Goal: Obtain resource: Download file/media

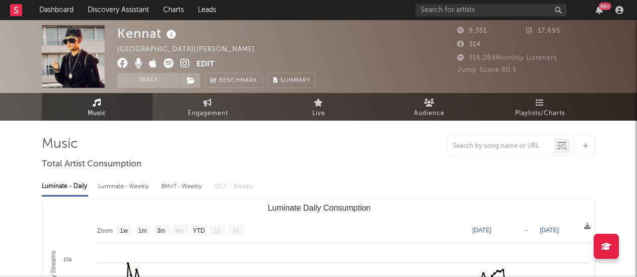
select select "1w"
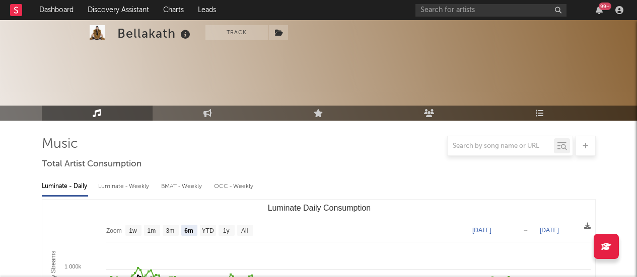
select select "6m"
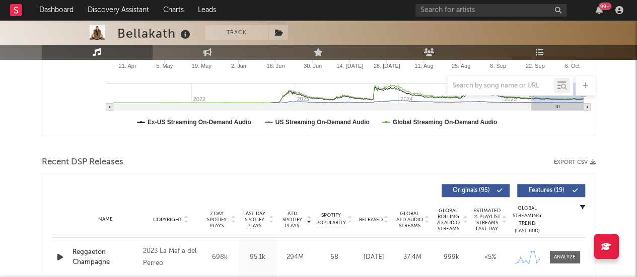
click at [45, 108] on rect "Luminate Daily Consumption" at bounding box center [318, 35] width 553 height 201
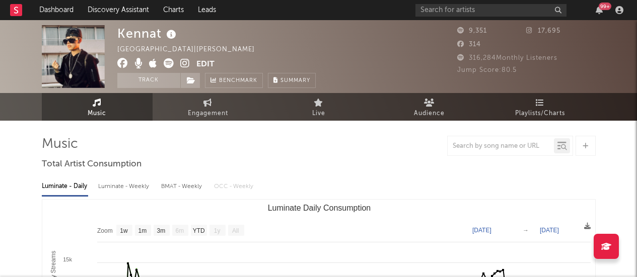
select select "1w"
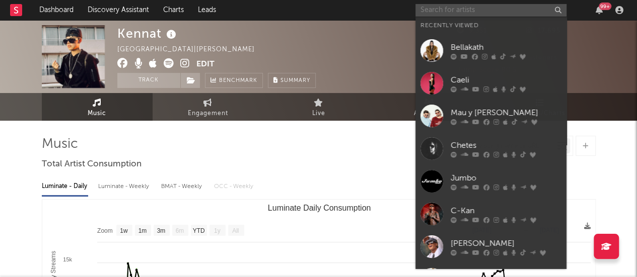
click at [441, 8] on input "text" at bounding box center [490, 10] width 151 height 13
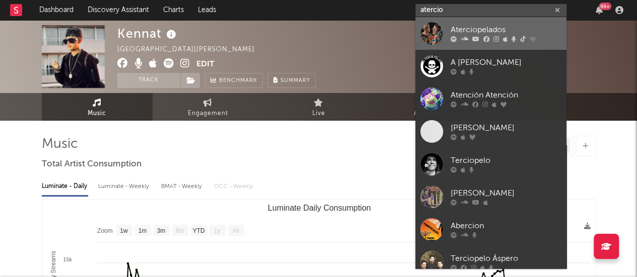
type input "atercio"
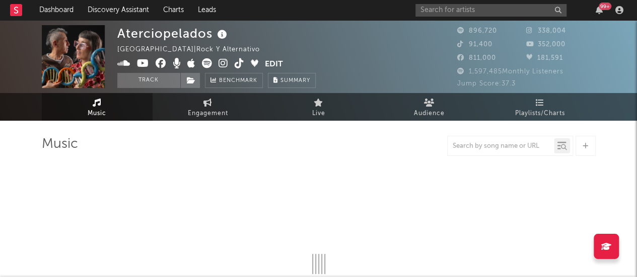
select select "6m"
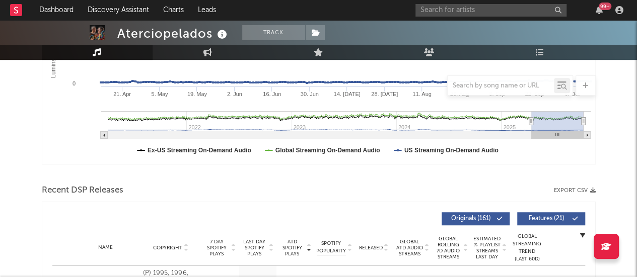
scroll to position [238, 0]
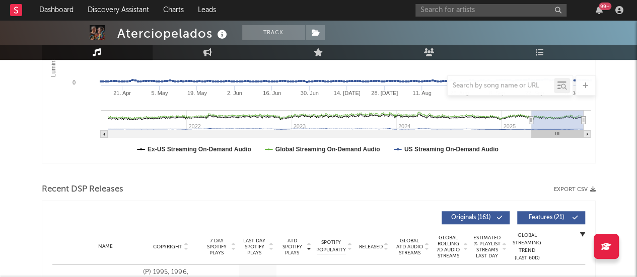
click at [584, 187] on button "Export CSV" at bounding box center [575, 190] width 42 height 6
click at [446, 12] on input "text" at bounding box center [490, 10] width 151 height 13
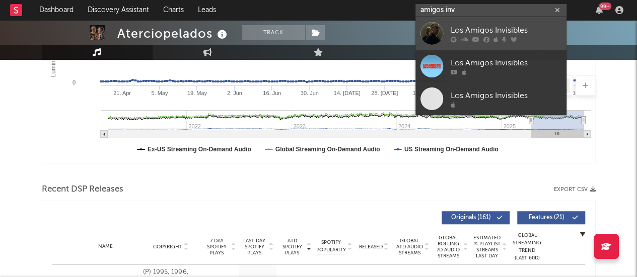
type input "amigos inv"
click at [429, 28] on div at bounding box center [431, 33] width 23 height 23
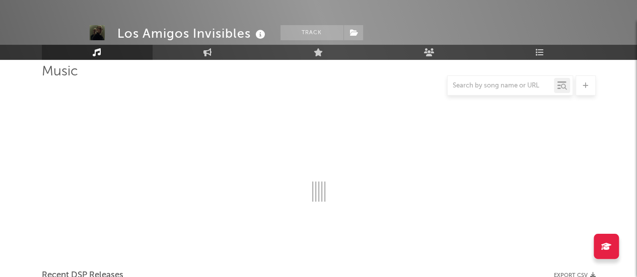
scroll to position [238, 0]
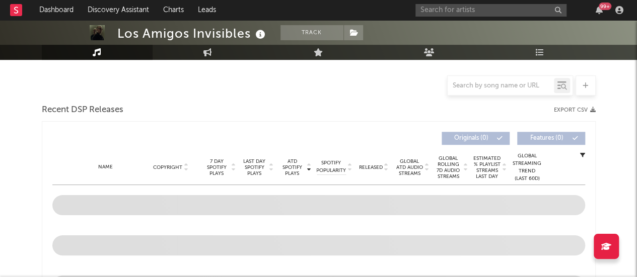
select select "6m"
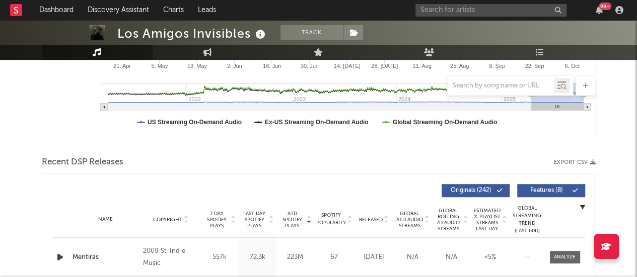
scroll to position [280, 0]
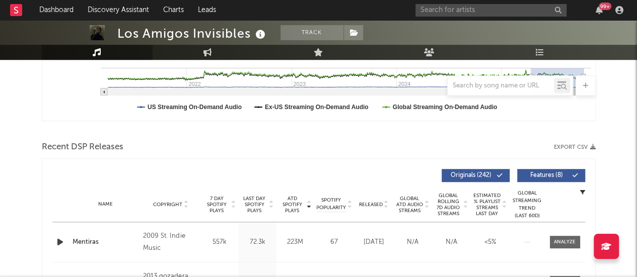
click at [590, 148] on icon "button" at bounding box center [593, 148] width 6 height 6
click at [451, 9] on input "text" at bounding box center [490, 10] width 151 height 13
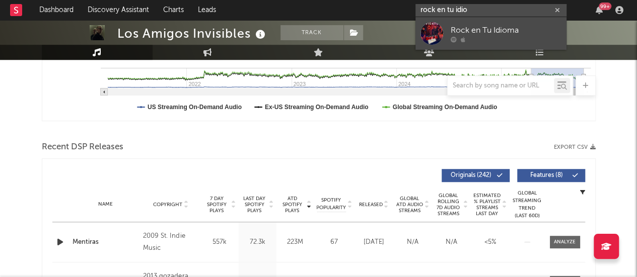
type input "rock en tu idio"
click at [427, 32] on div at bounding box center [431, 33] width 23 height 23
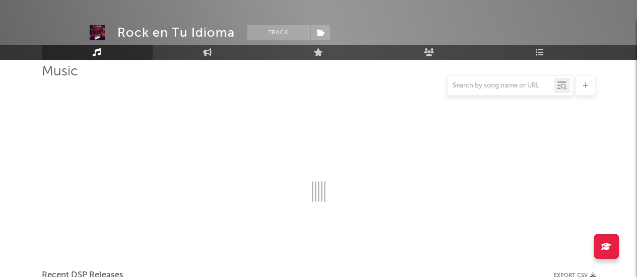
scroll to position [280, 0]
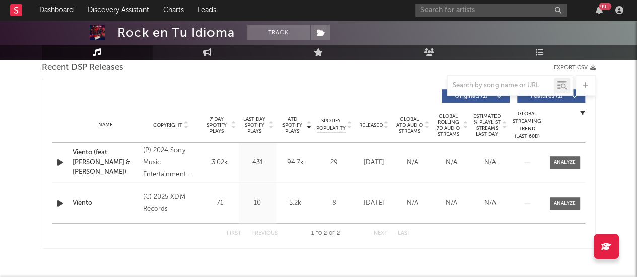
select select "1w"
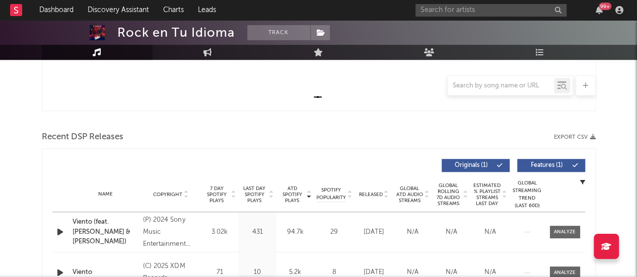
scroll to position [291, 0]
click at [575, 138] on button "Export CSV" at bounding box center [575, 137] width 42 height 6
